Goal: Check status: Check status

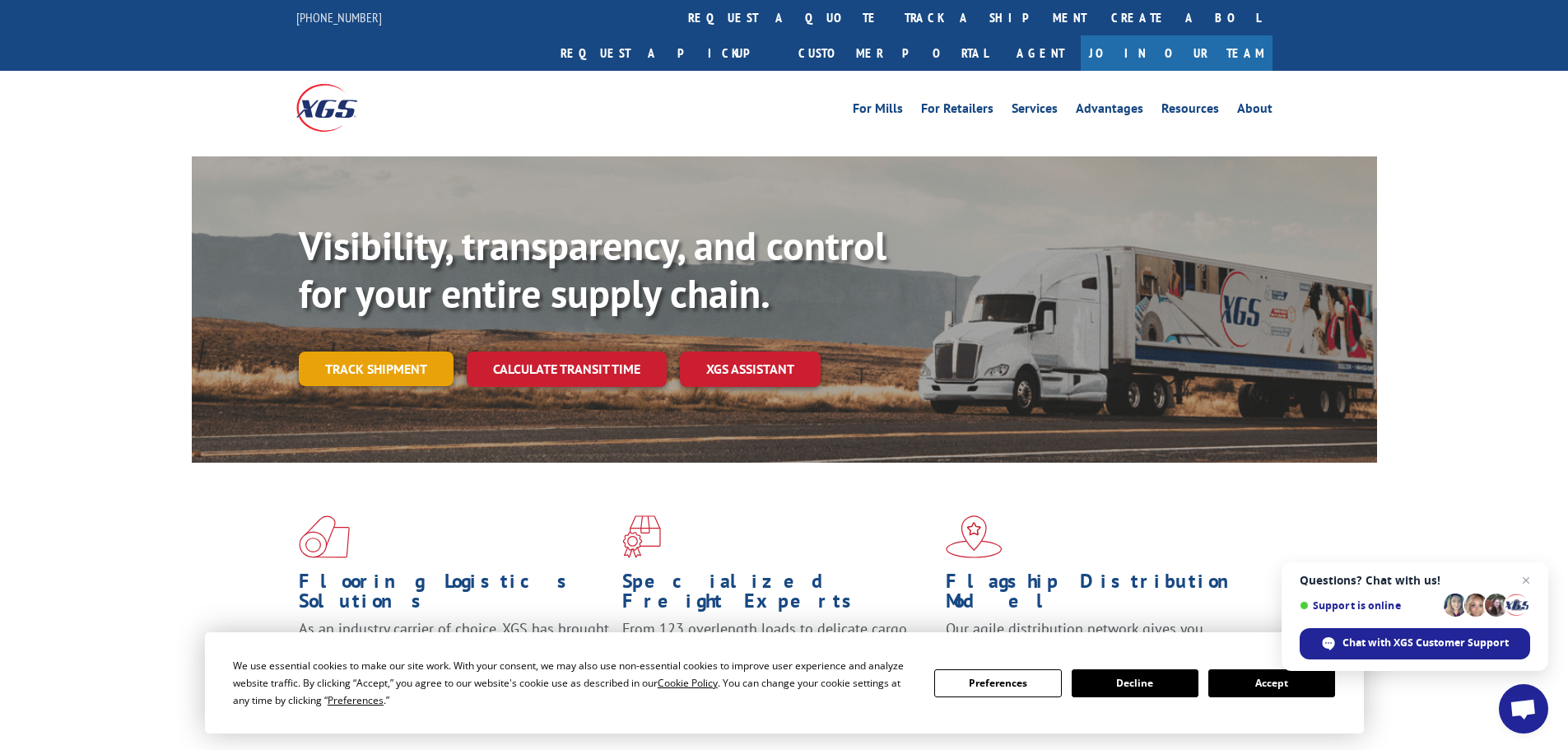
click at [395, 352] on link "Track shipment" at bounding box center [376, 369] width 155 height 34
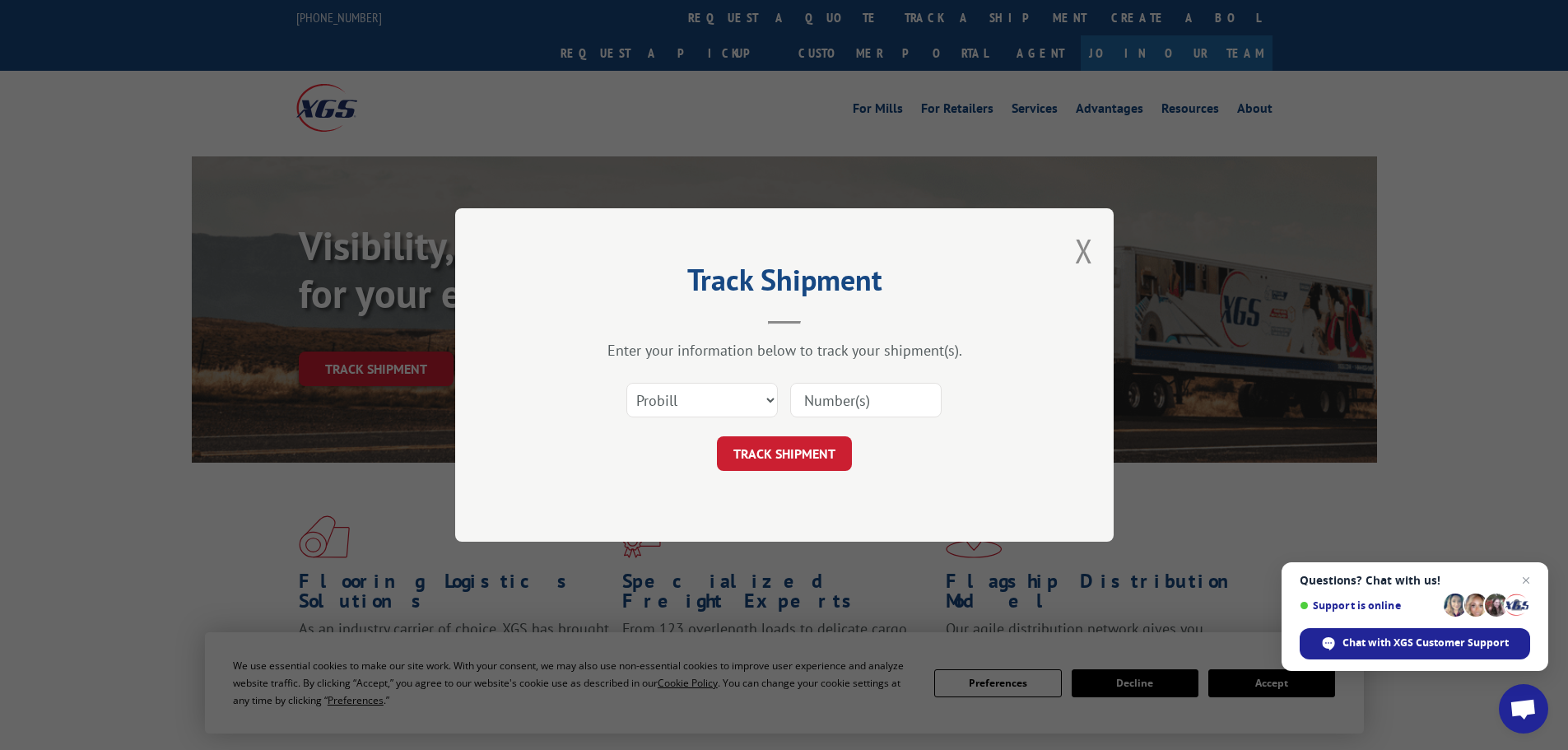
click at [660, 420] on div "Select category... Probill BOL PO" at bounding box center [784, 400] width 494 height 54
click at [679, 397] on select "Select category... Probill BOL PO" at bounding box center [702, 400] width 151 height 34
select select "bol"
click at [627, 383] on select "Select category... Probill BOL PO" at bounding box center [702, 400] width 151 height 34
click at [830, 399] on input at bounding box center [865, 400] width 151 height 34
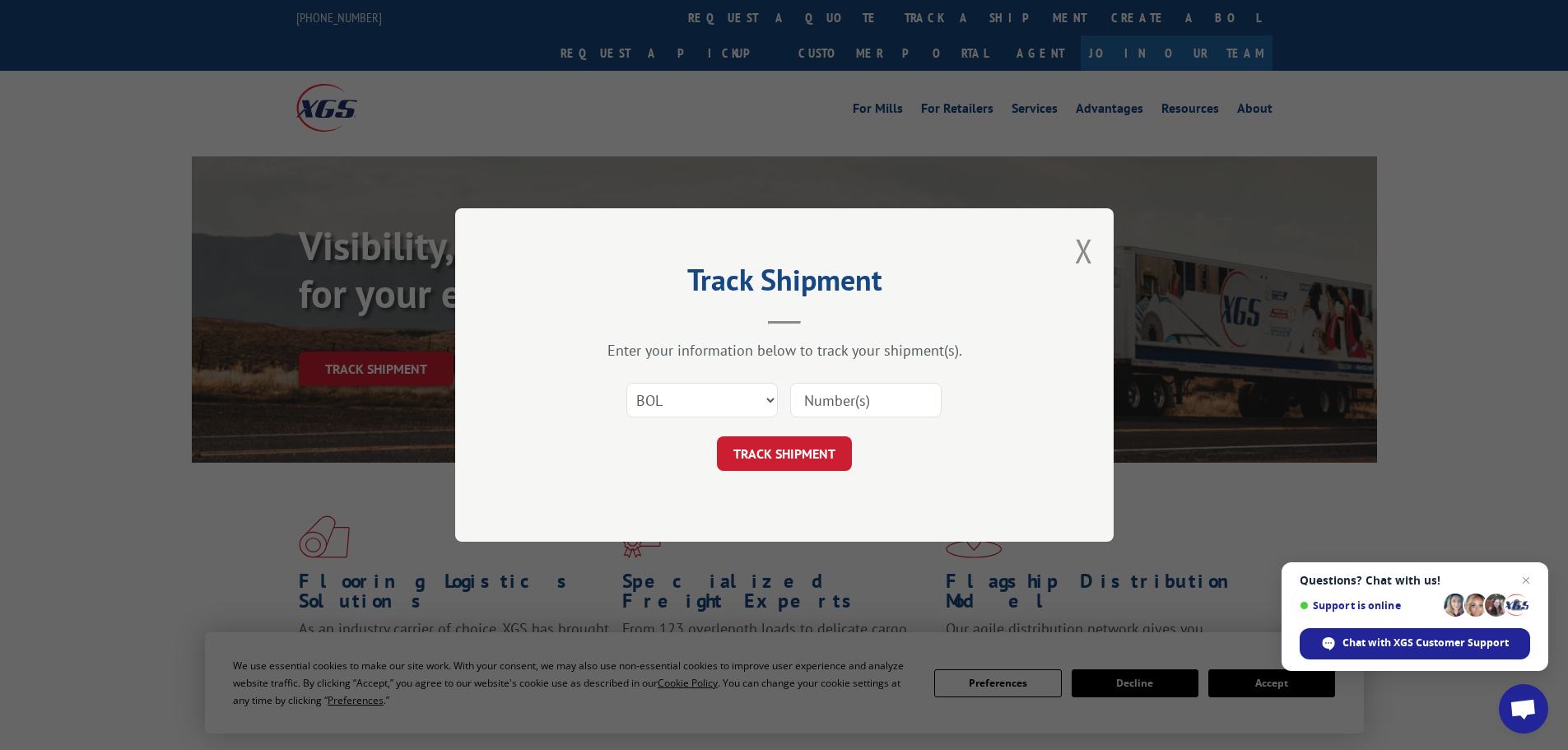
paste input "5211816"
type input "5211816"
click at [811, 448] on button "TRACK SHIPMENT" at bounding box center [784, 453] width 135 height 34
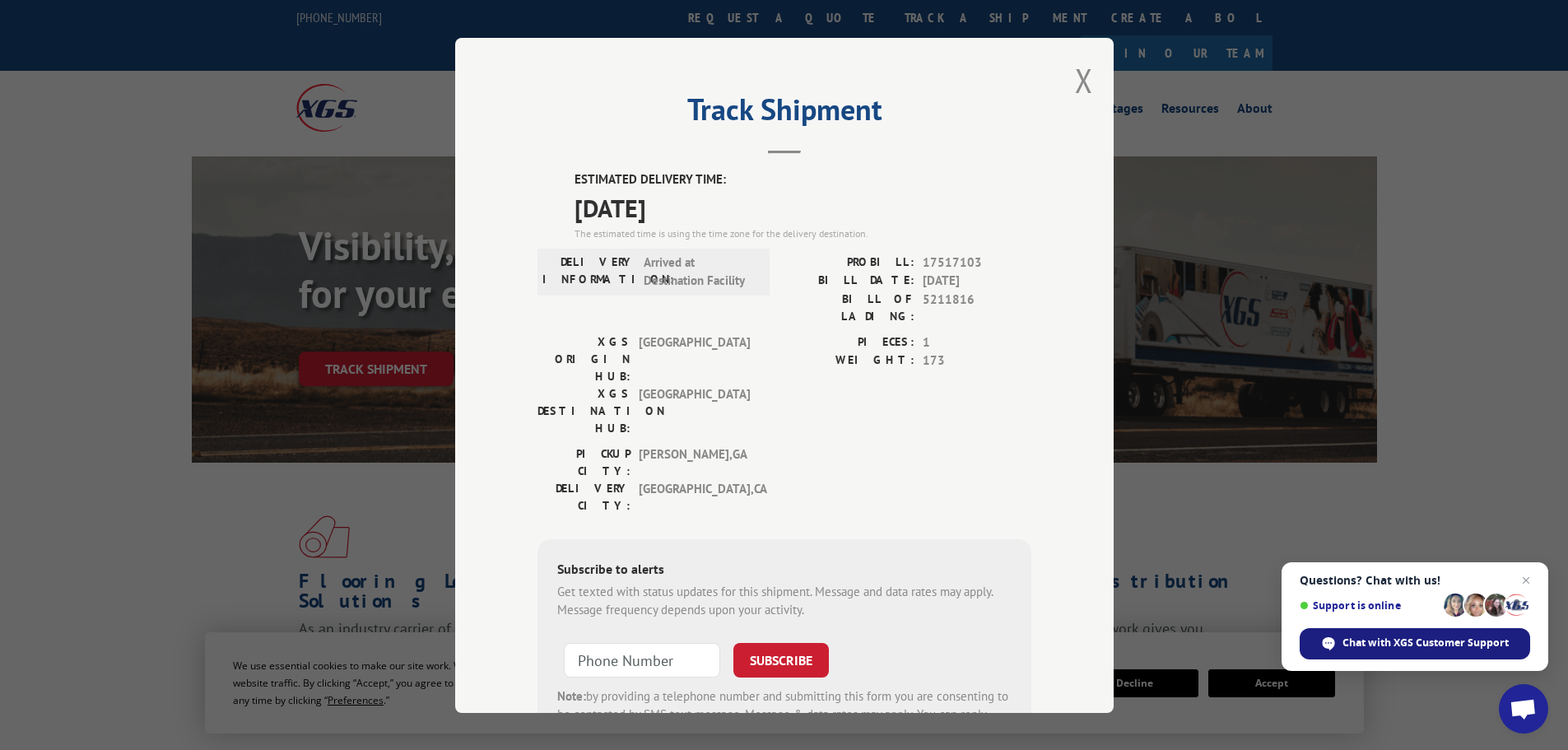
click at [1365, 630] on div "Chat with XGS Customer Support" at bounding box center [1414, 643] width 231 height 31
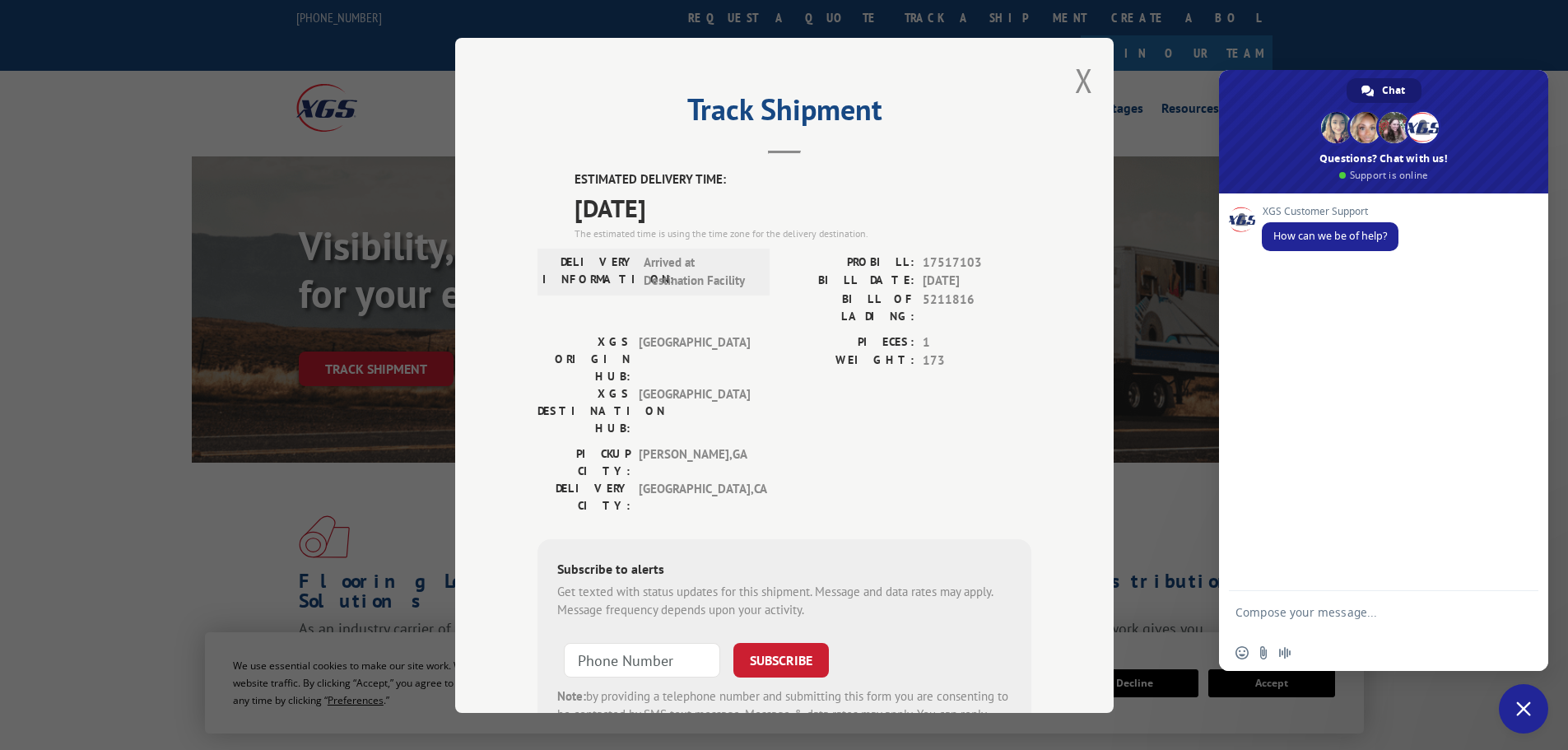
click at [1362, 630] on textarea "Compose your message..." at bounding box center [1366, 620] width 260 height 30
type textarea "tracking BOL 5211816"
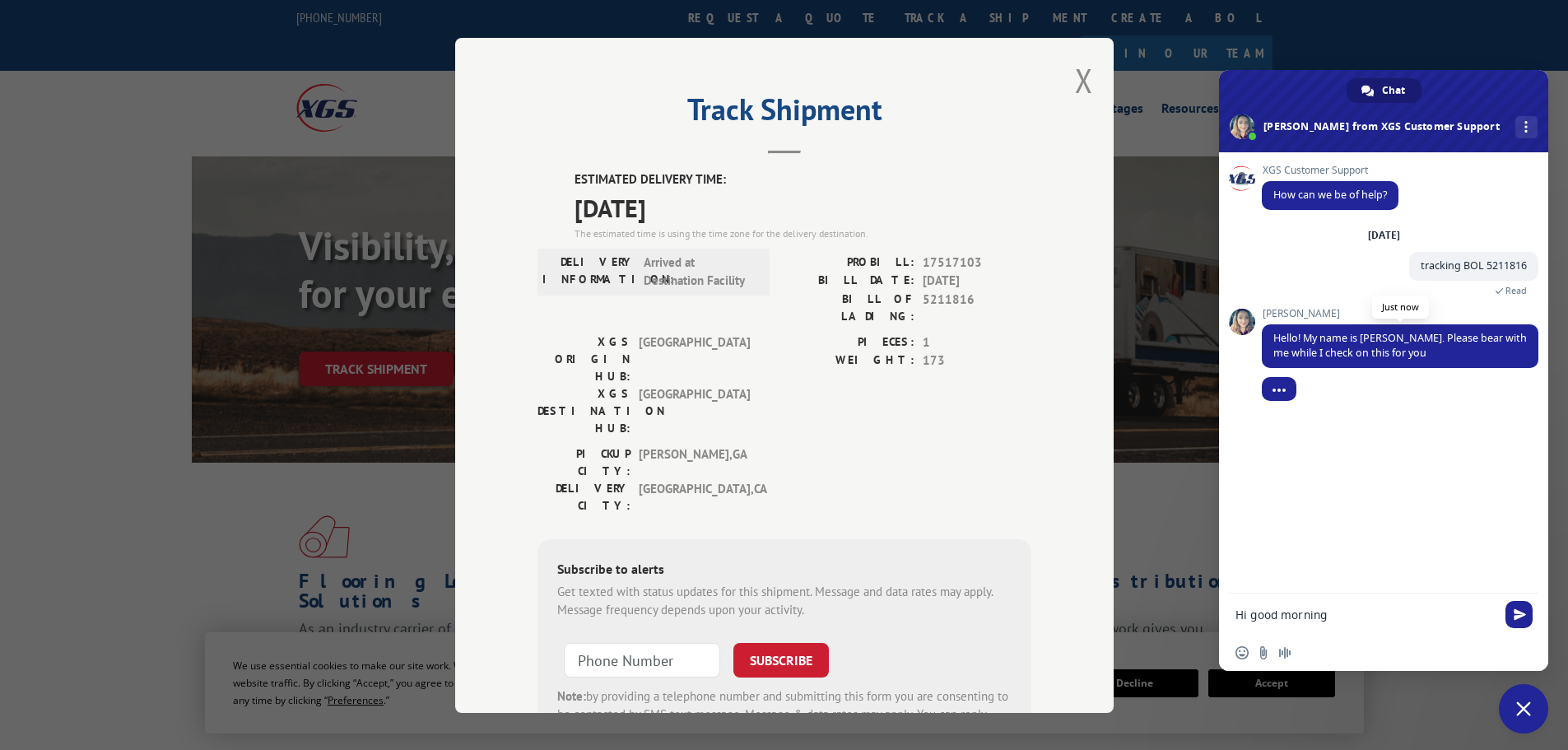
type textarea "Hi good morning"
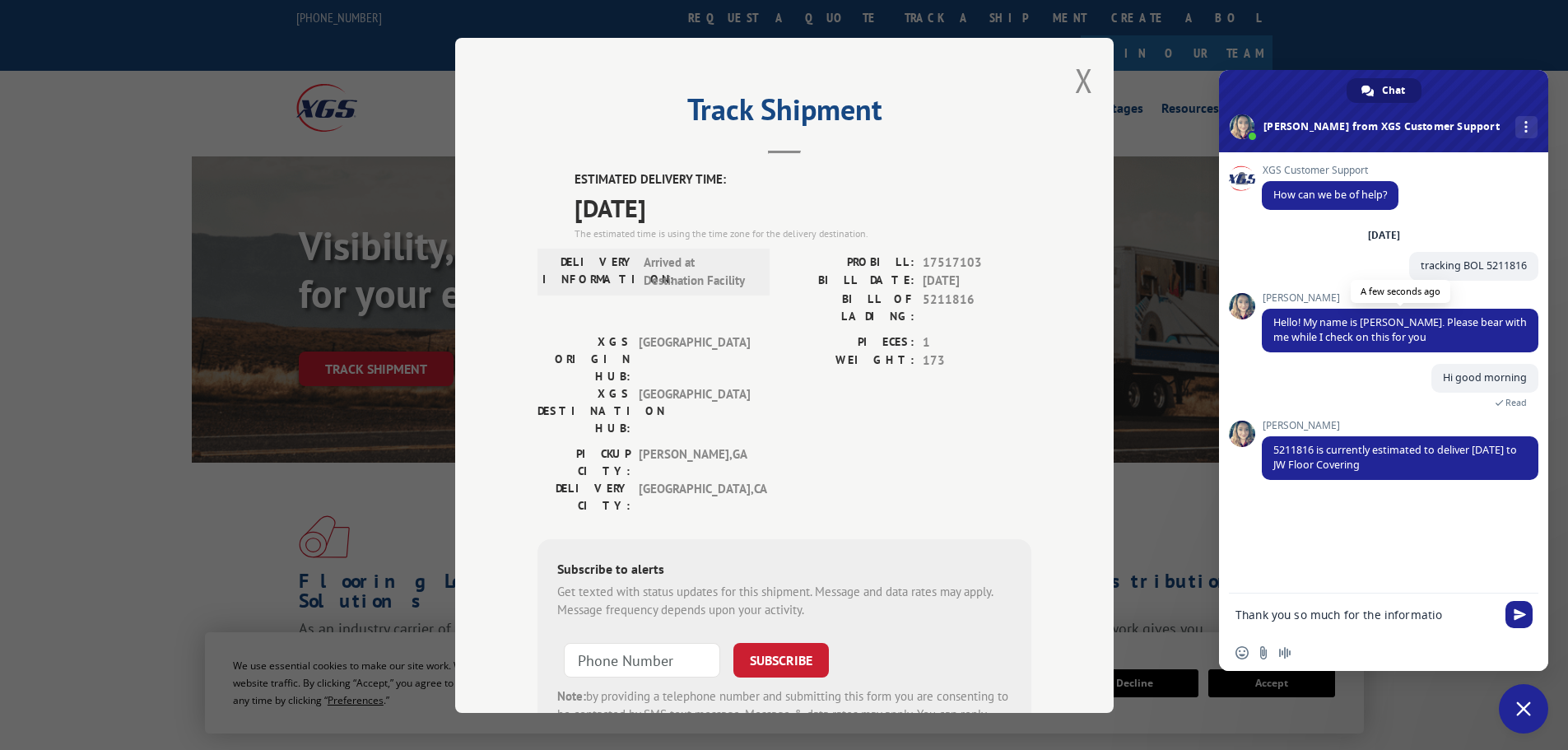
type textarea "Thank you so much for the information"
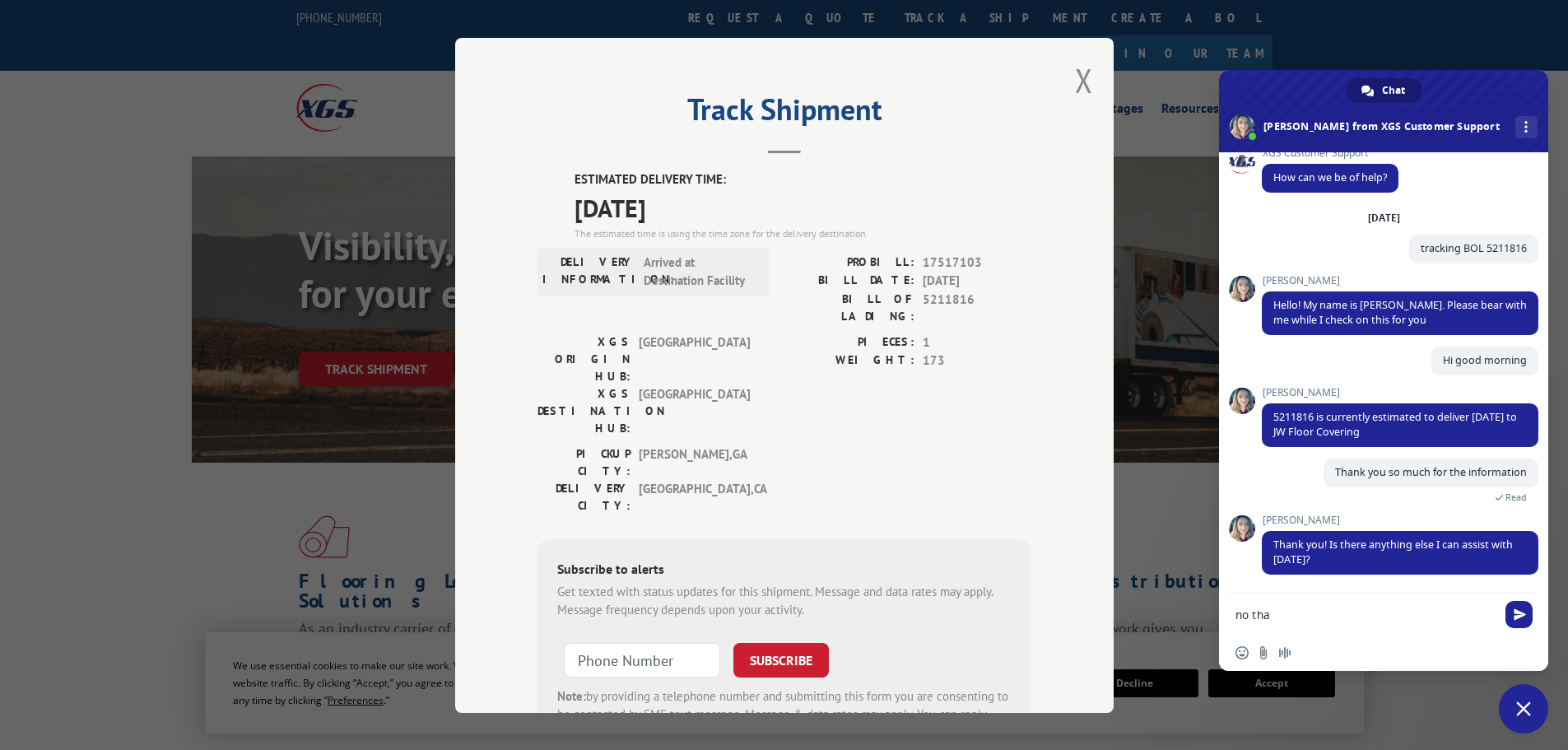
scroll to position [50, 0]
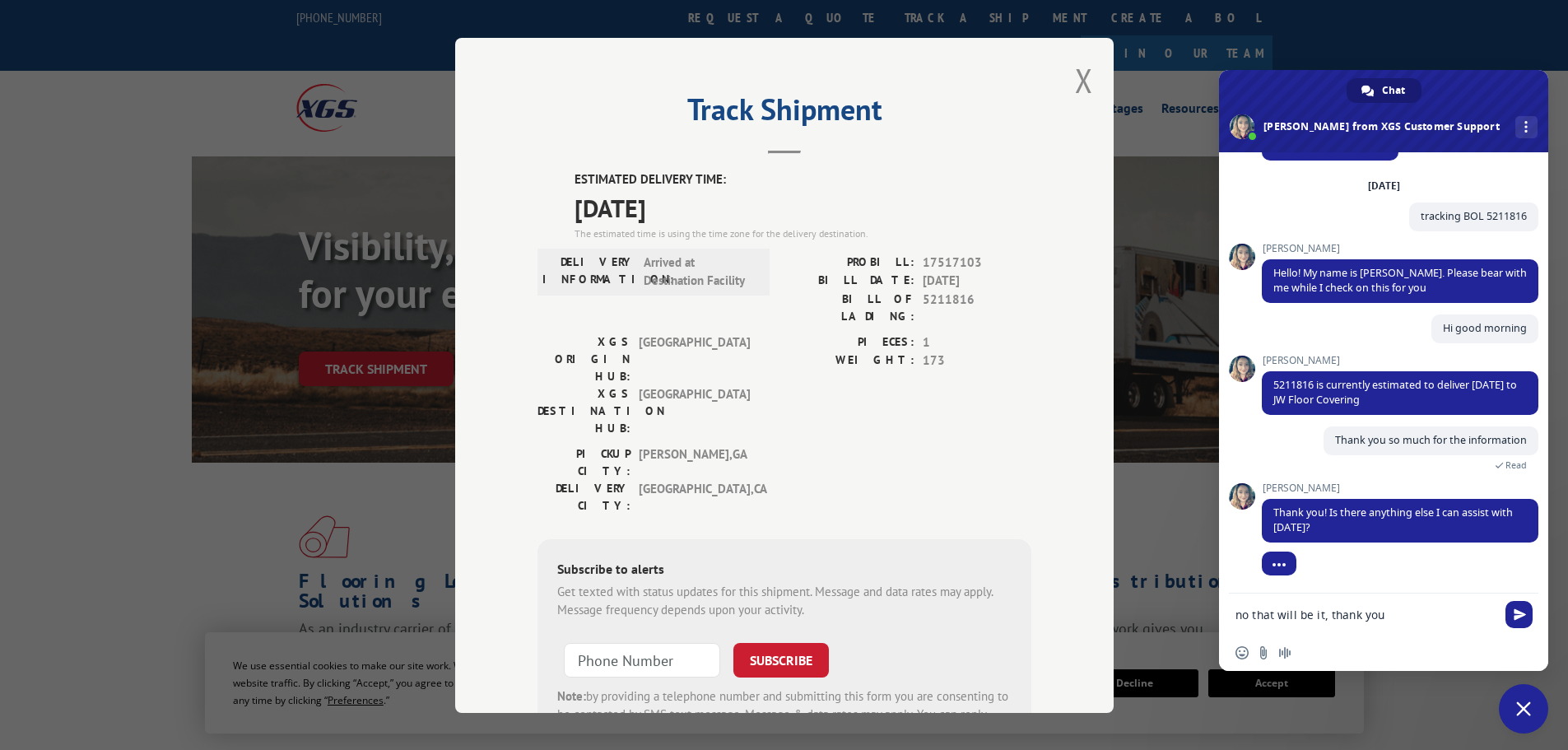
click at [1242, 618] on textarea "no that will be it, thank you" at bounding box center [1366, 615] width 260 height 15
type textarea "No that will be it, thank you"
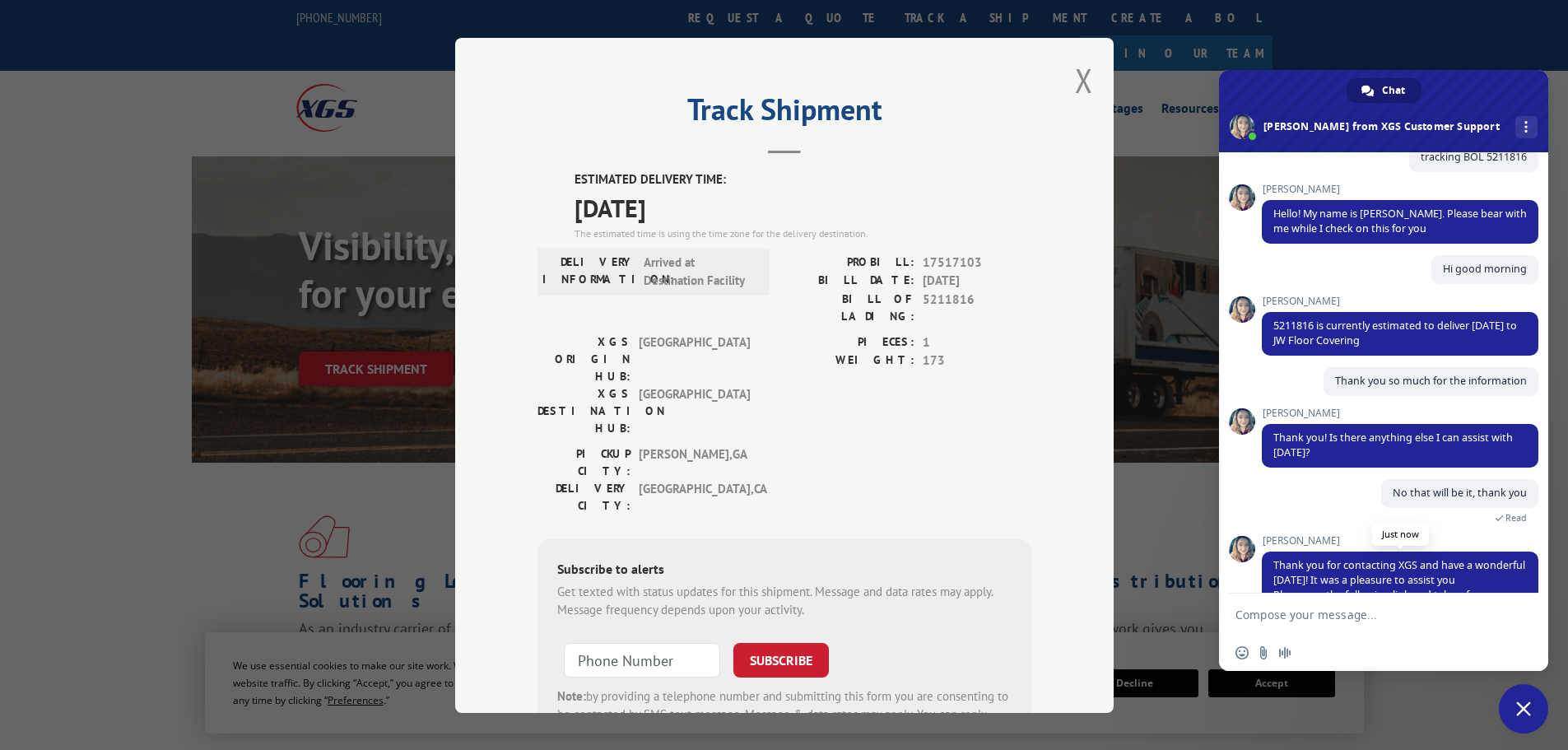
scroll to position [173, 0]
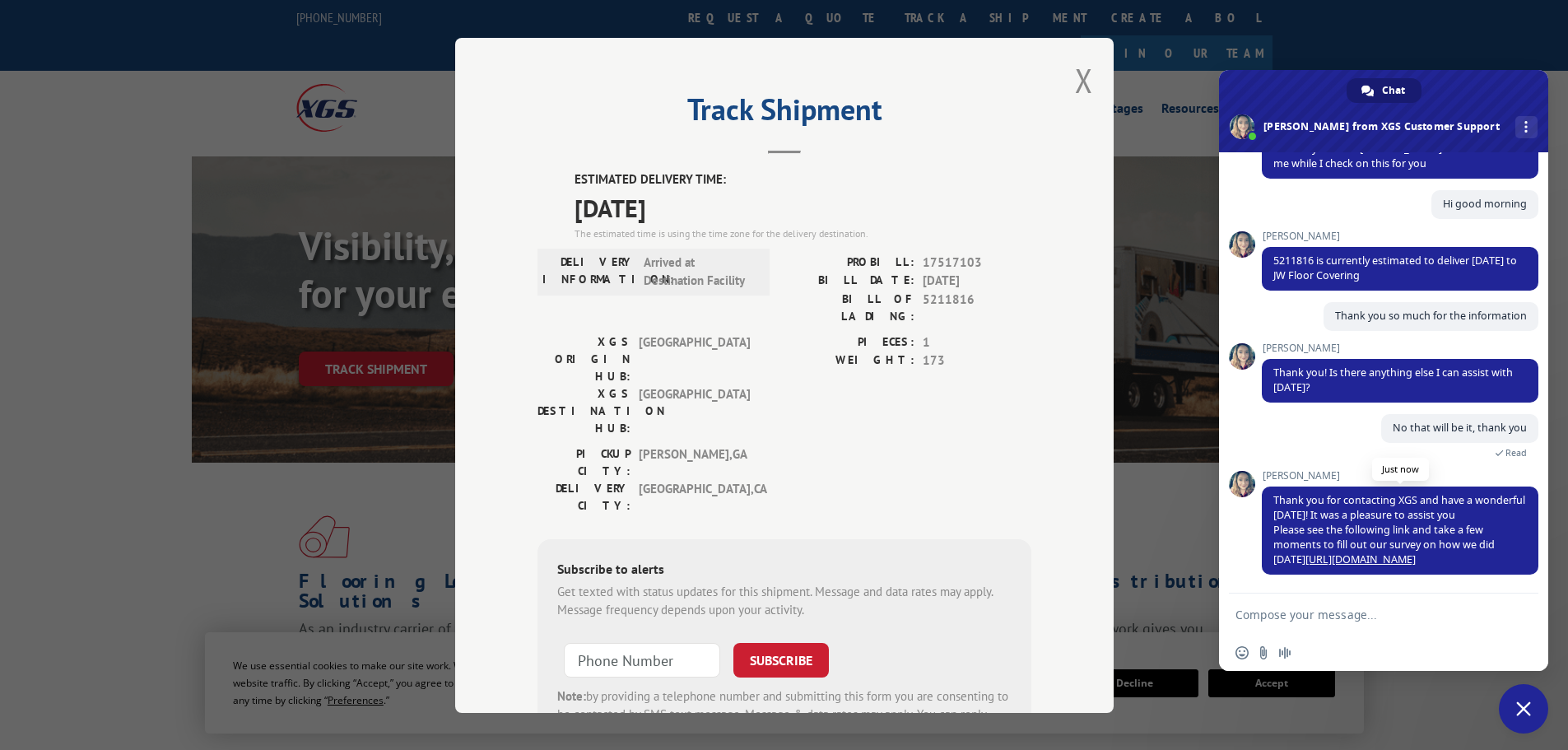
click at [1327, 561] on link "[URL][DOMAIN_NAME]" at bounding box center [1360, 560] width 110 height 14
